Goal: Task Accomplishment & Management: Use online tool/utility

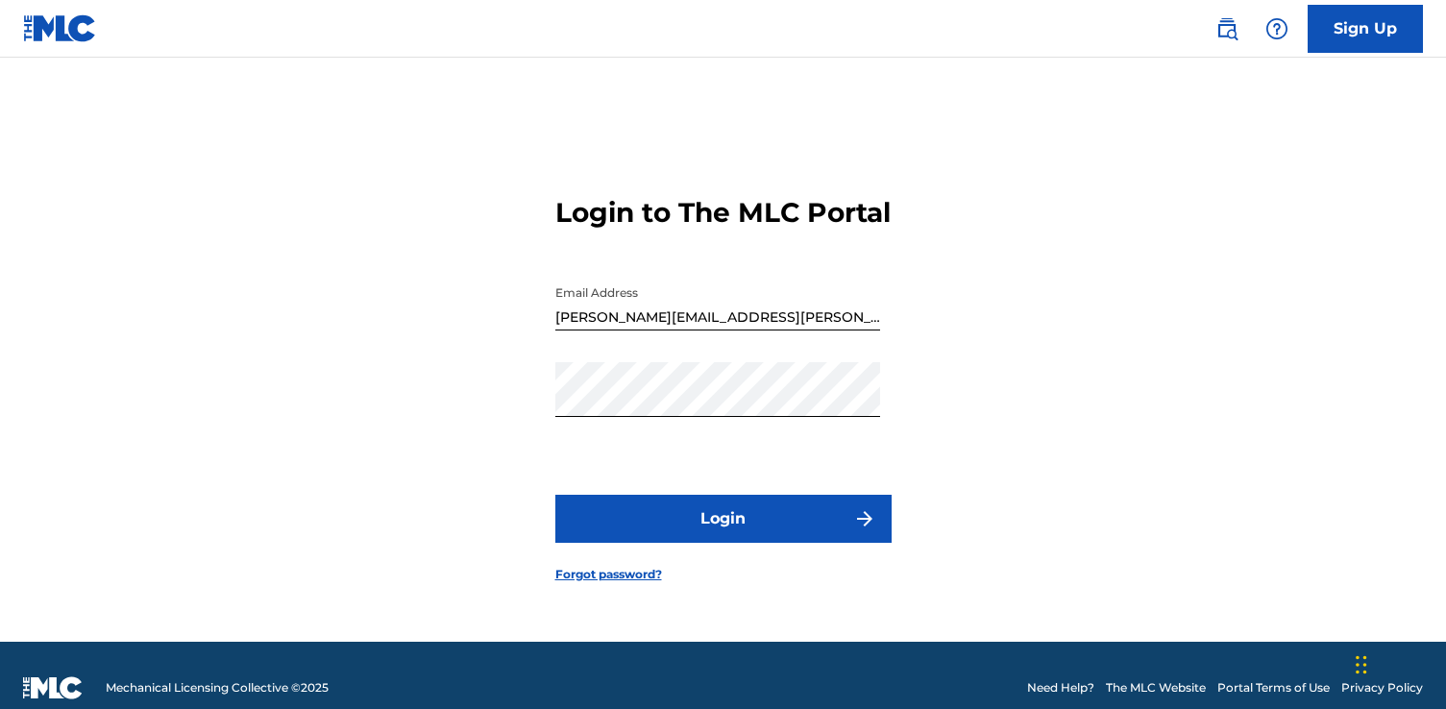
click at [705, 543] on button "Login" at bounding box center [723, 519] width 336 height 48
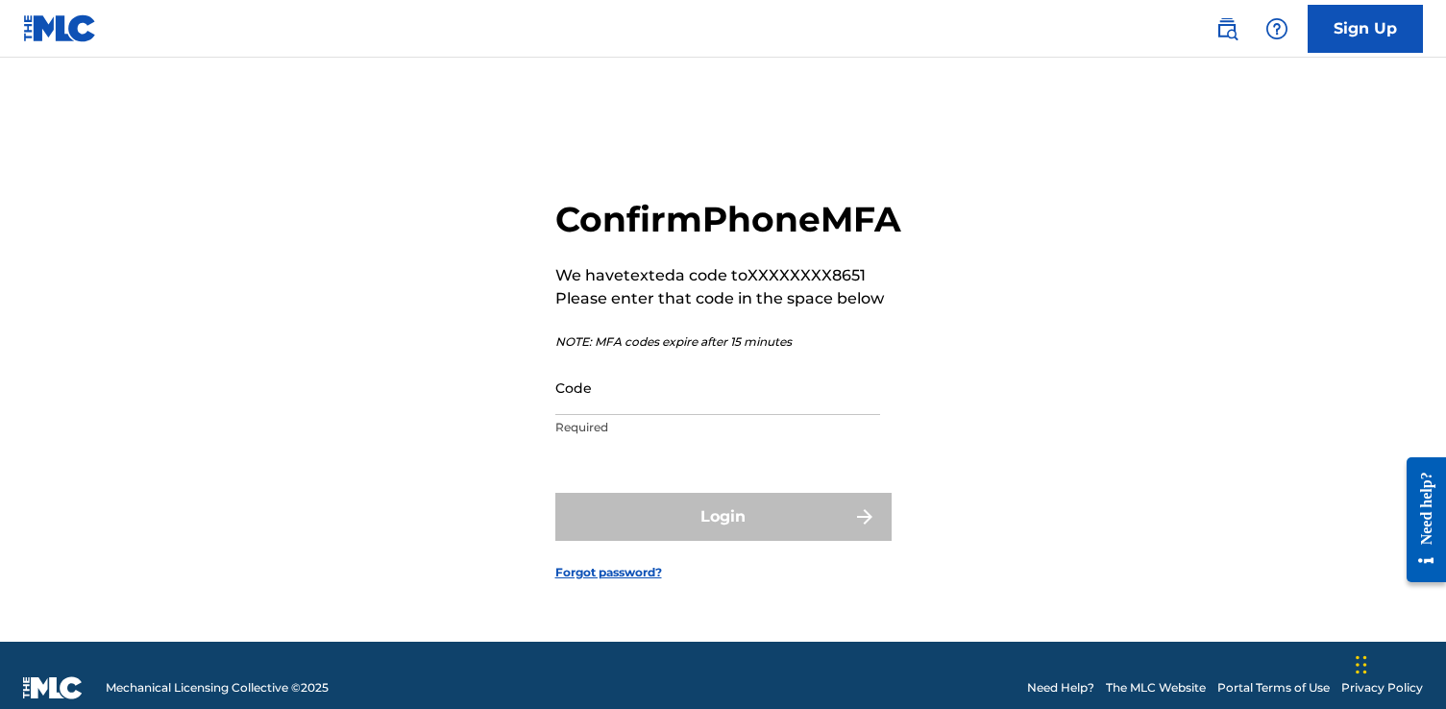
click at [731, 415] on input "Code" at bounding box center [717, 387] width 325 height 55
click at [675, 415] on input "Code" at bounding box center [717, 387] width 325 height 55
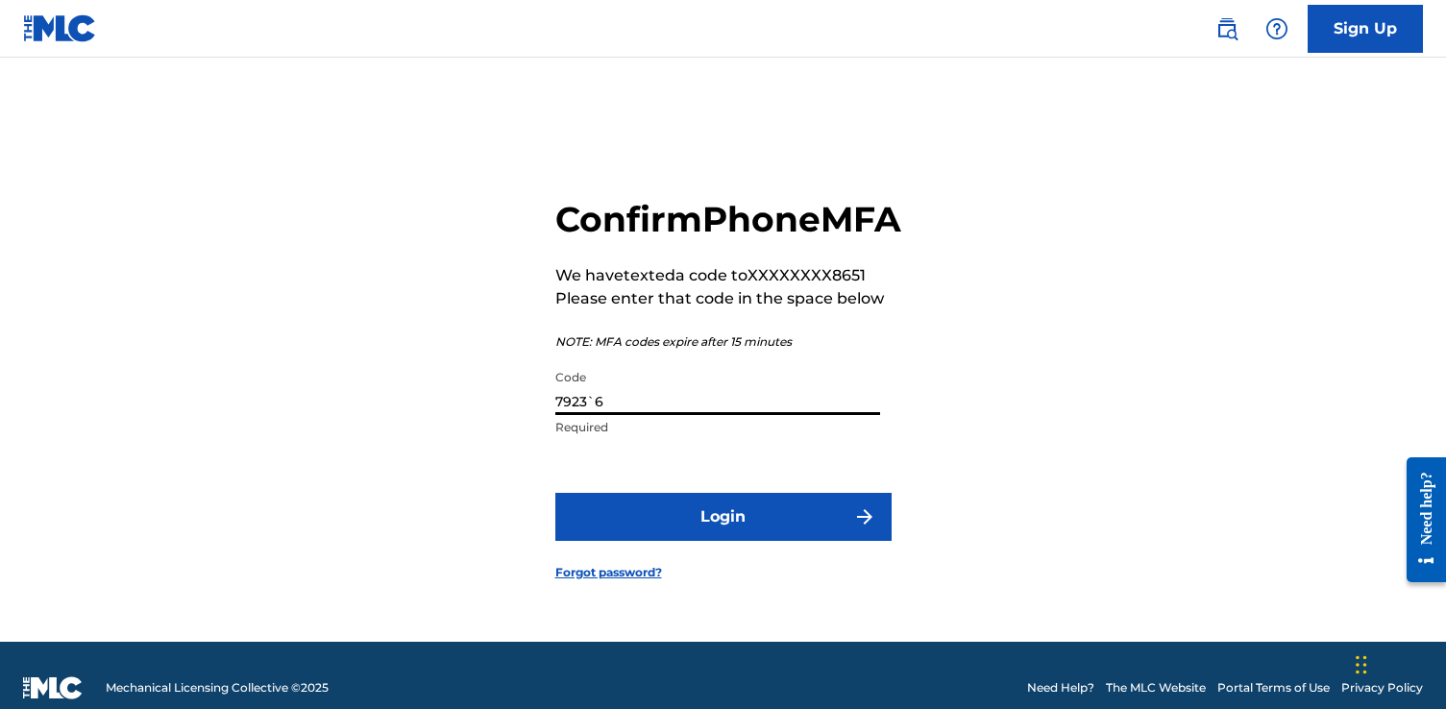
type input "7923`6"
click at [555, 493] on button "Login" at bounding box center [723, 517] width 336 height 48
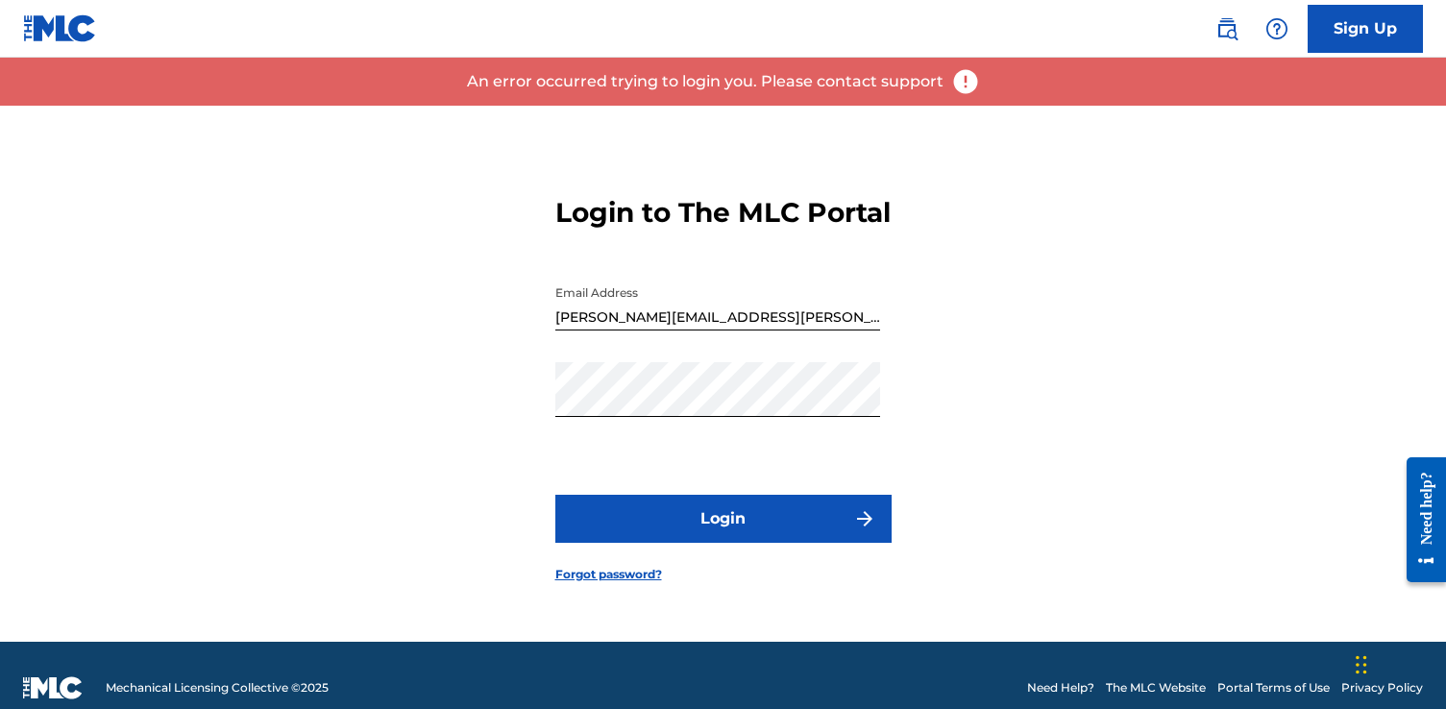
click at [754, 528] on button "Login" at bounding box center [723, 519] width 336 height 48
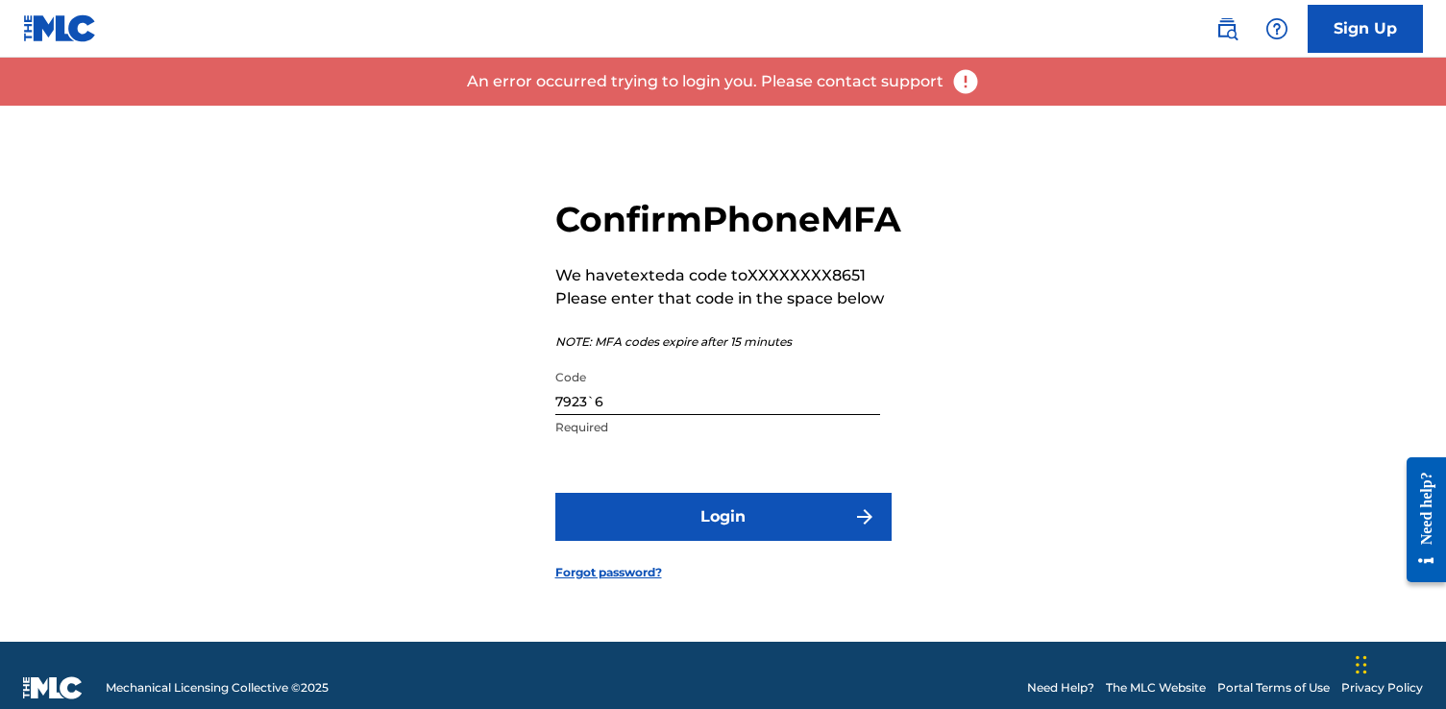
click at [639, 415] on input "7923`6" at bounding box center [717, 387] width 325 height 55
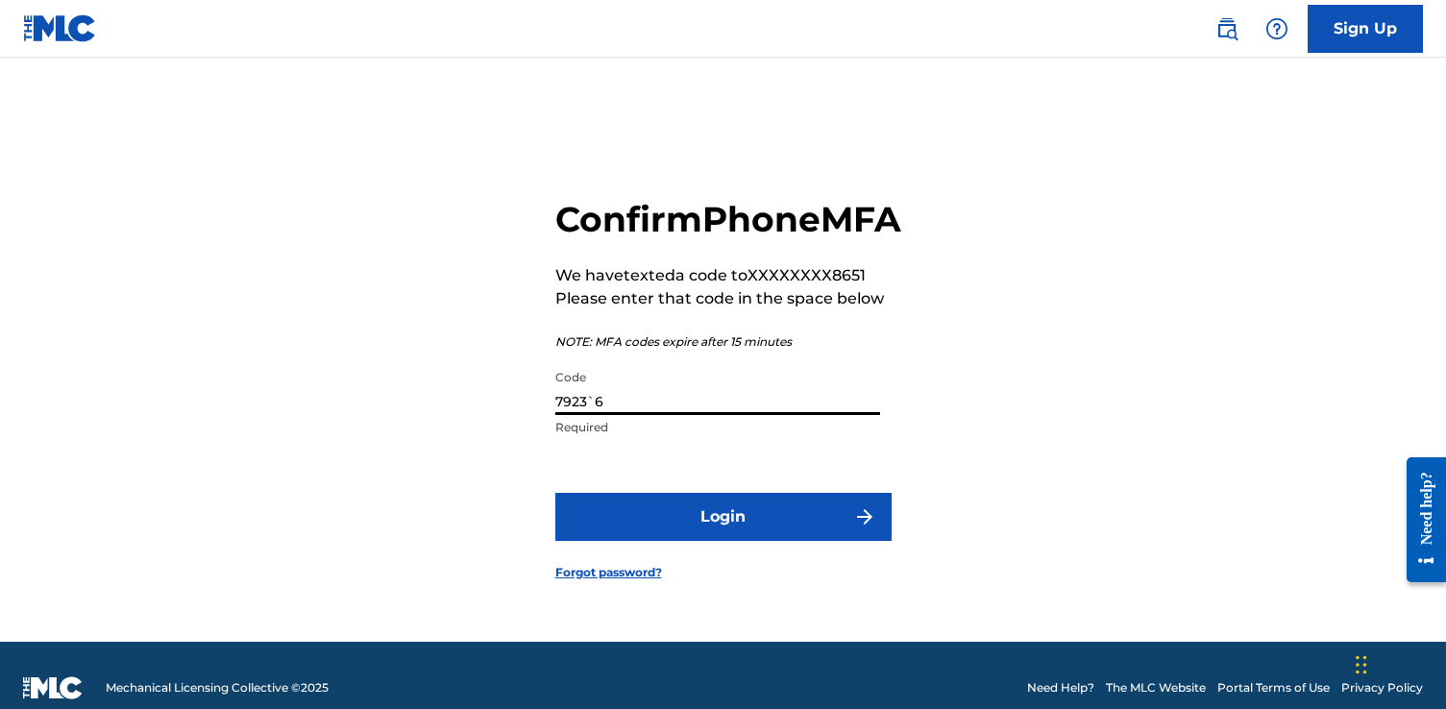
click at [608, 415] on input "7923`6" at bounding box center [717, 387] width 325 height 55
click at [609, 415] on input "7923`6" at bounding box center [717, 387] width 325 height 55
type input "792316"
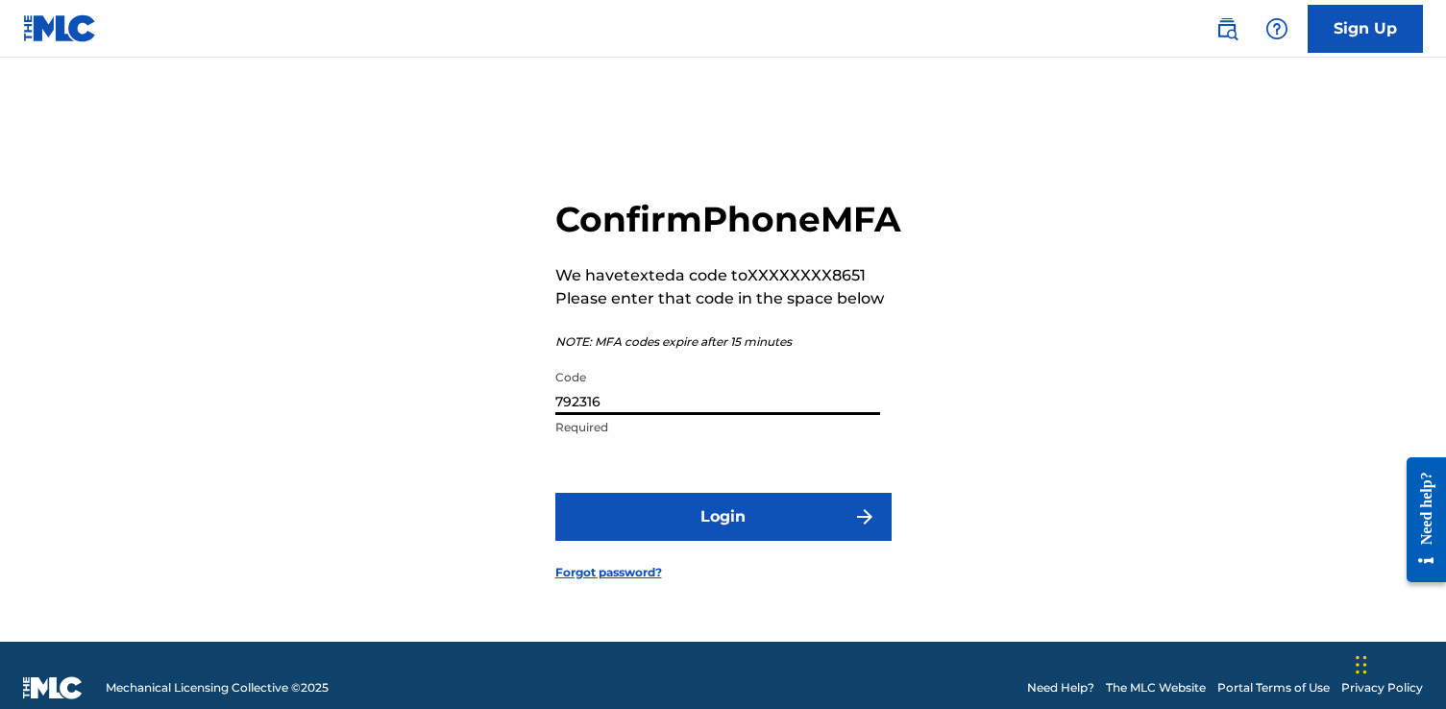
click at [555, 493] on button "Login" at bounding box center [723, 517] width 336 height 48
